Goal: Task Accomplishment & Management: Manage account settings

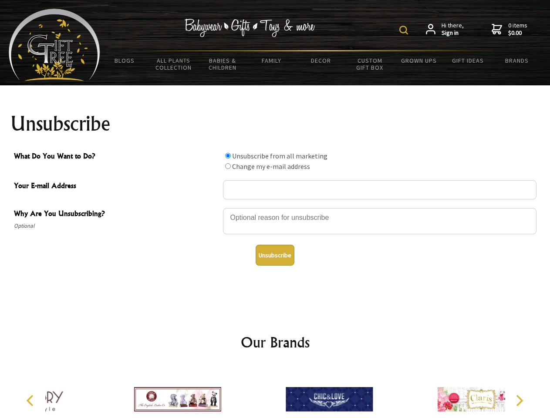
click at [405, 30] on img at bounding box center [403, 30] width 9 height 9
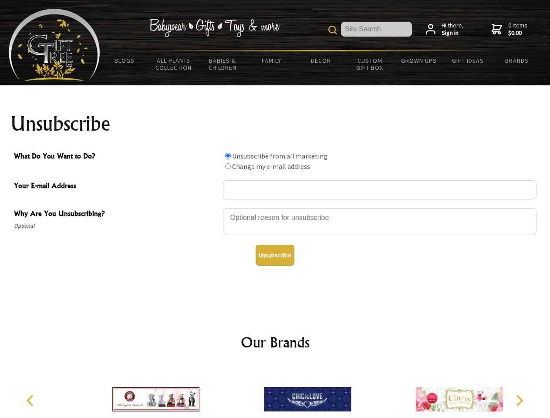
click at [275, 208] on div at bounding box center [380, 222] width 314 height 30
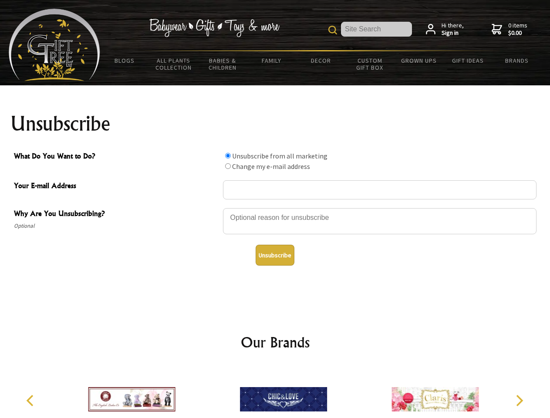
click at [228, 156] on input "What Do You Want to Do?" at bounding box center [228, 156] width 6 height 6
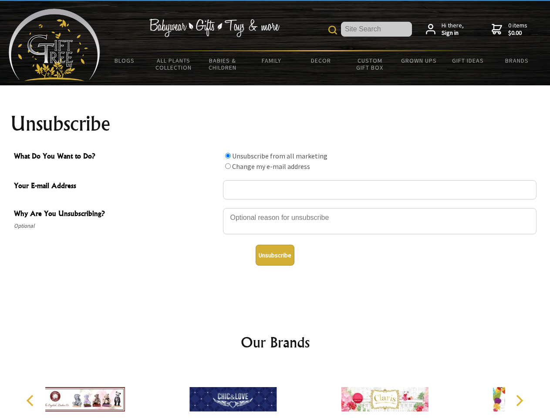
click at [228, 166] on input "What Do You Want to Do?" at bounding box center [228, 166] width 6 height 6
radio input "true"
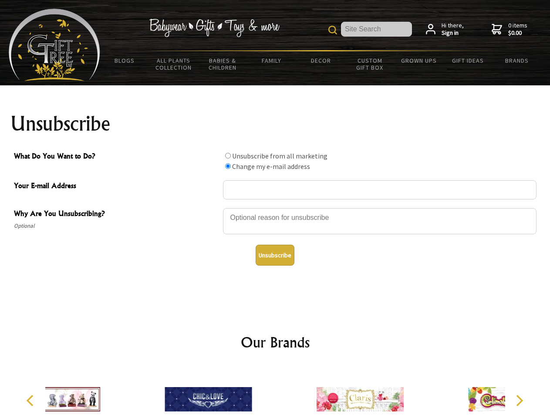
click at [275, 255] on button "Unsubscribe" at bounding box center [275, 255] width 39 height 21
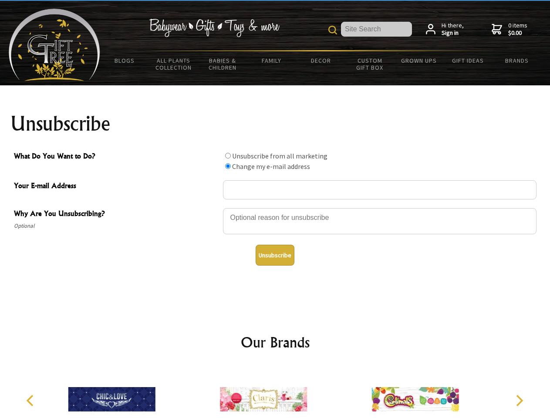
click at [31, 401] on icon "Previous" at bounding box center [30, 400] width 11 height 11
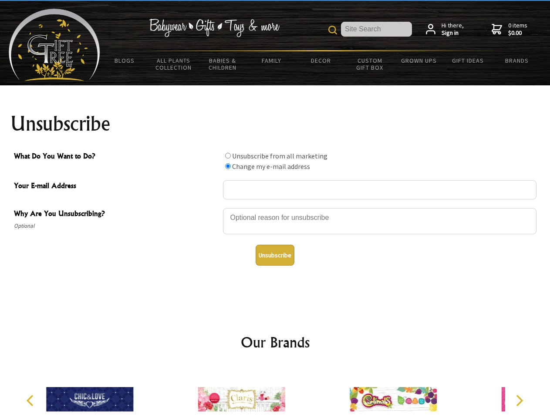
click at [519, 401] on icon "Next" at bounding box center [518, 400] width 11 height 11
